Goal: Task Accomplishment & Management: Complete application form

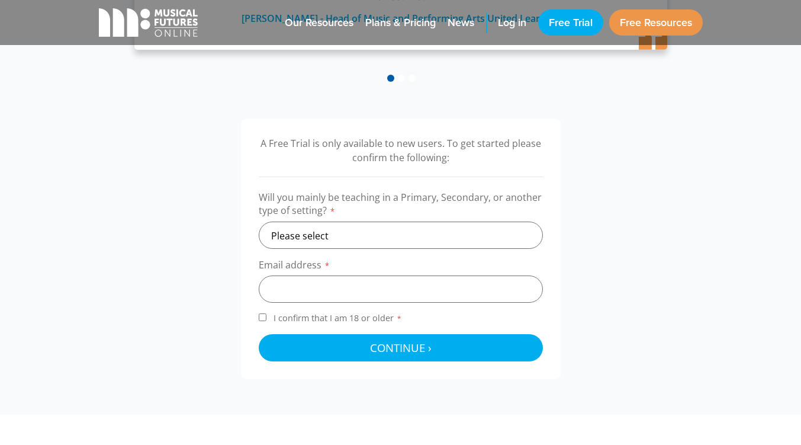
scroll to position [310, 0]
click at [374, 234] on select "Please select Primary Secondary Other" at bounding box center [401, 234] width 284 height 27
select select "primary"
click at [259, 221] on select "Please select Primary Secondary Other" at bounding box center [401, 234] width 284 height 27
click at [340, 285] on input "email" at bounding box center [401, 288] width 284 height 27
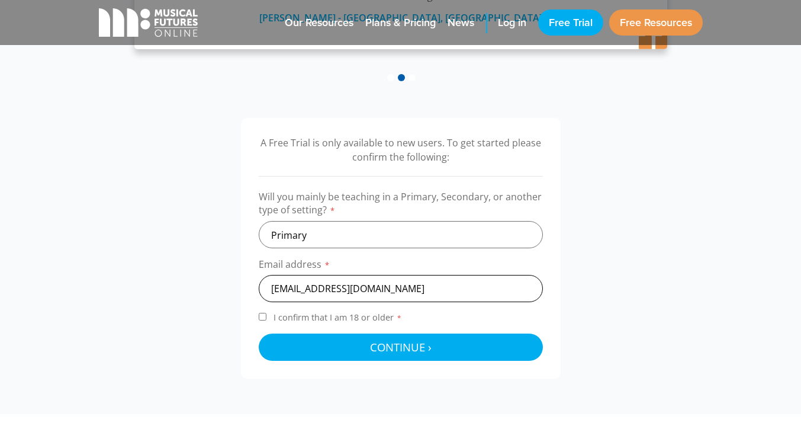
type input "nlovell540@c2ken.net"
click at [257, 314] on div "A Free Trial is only available to new users. To get started please confirm the …" at bounding box center [401, 248] width 320 height 260
click at [263, 318] on input "I confirm that I am 18 or older *" at bounding box center [263, 317] width 8 height 8
checkbox input "true"
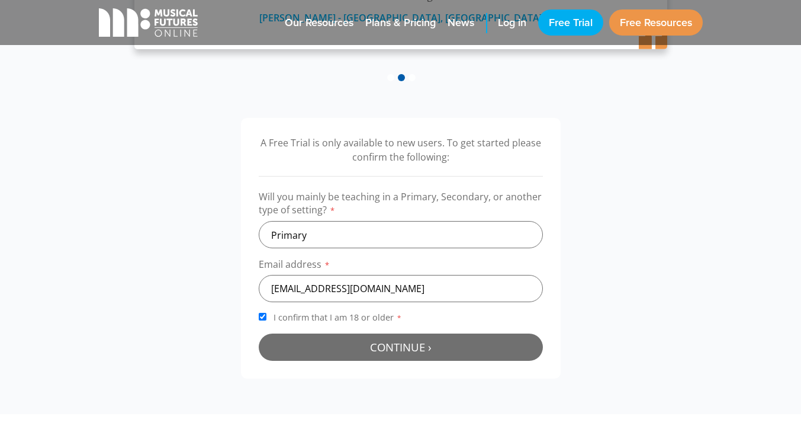
click at [318, 351] on button "Continue › Checking your details..." at bounding box center [401, 346] width 284 height 27
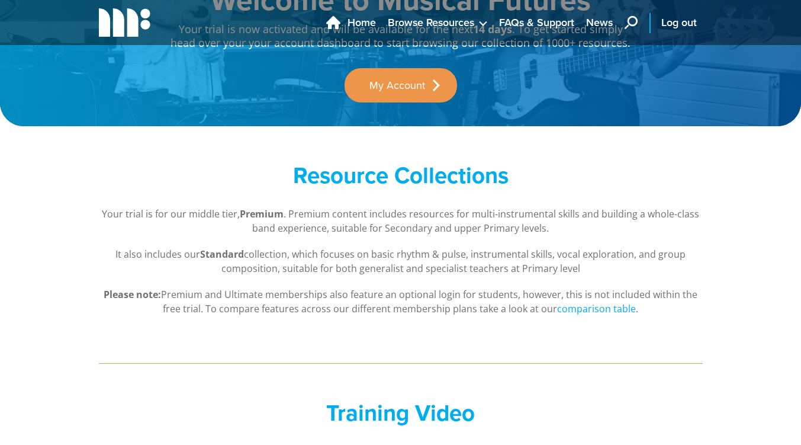
scroll to position [86, 0]
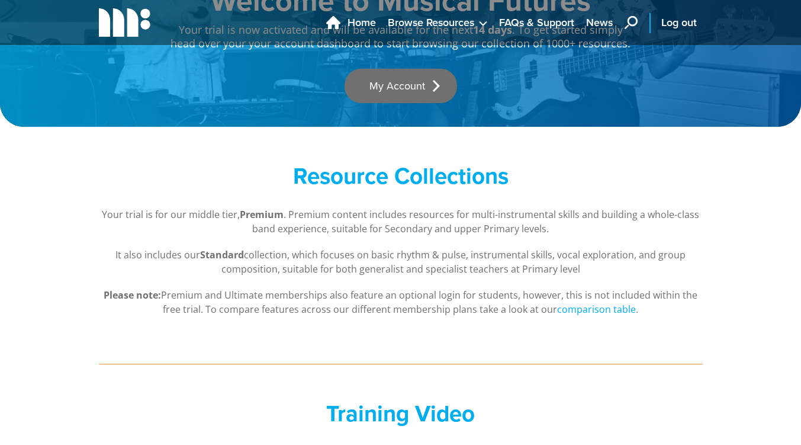
click at [411, 99] on link "My Account" at bounding box center [401, 86] width 112 height 34
